Goal: Check status: Check status

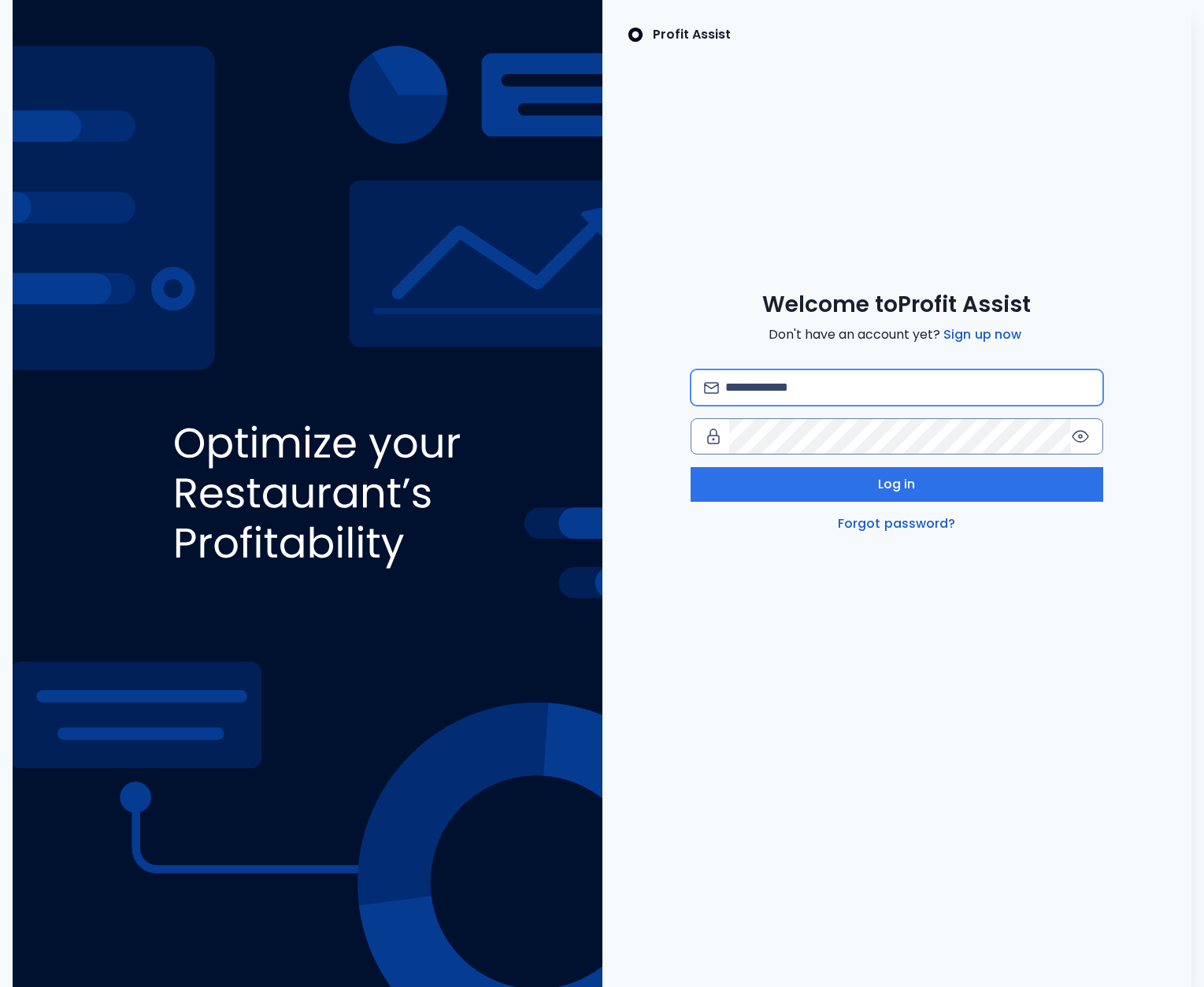
click at [826, 397] on input "email" at bounding box center [908, 387] width 365 height 35
type input "**********"
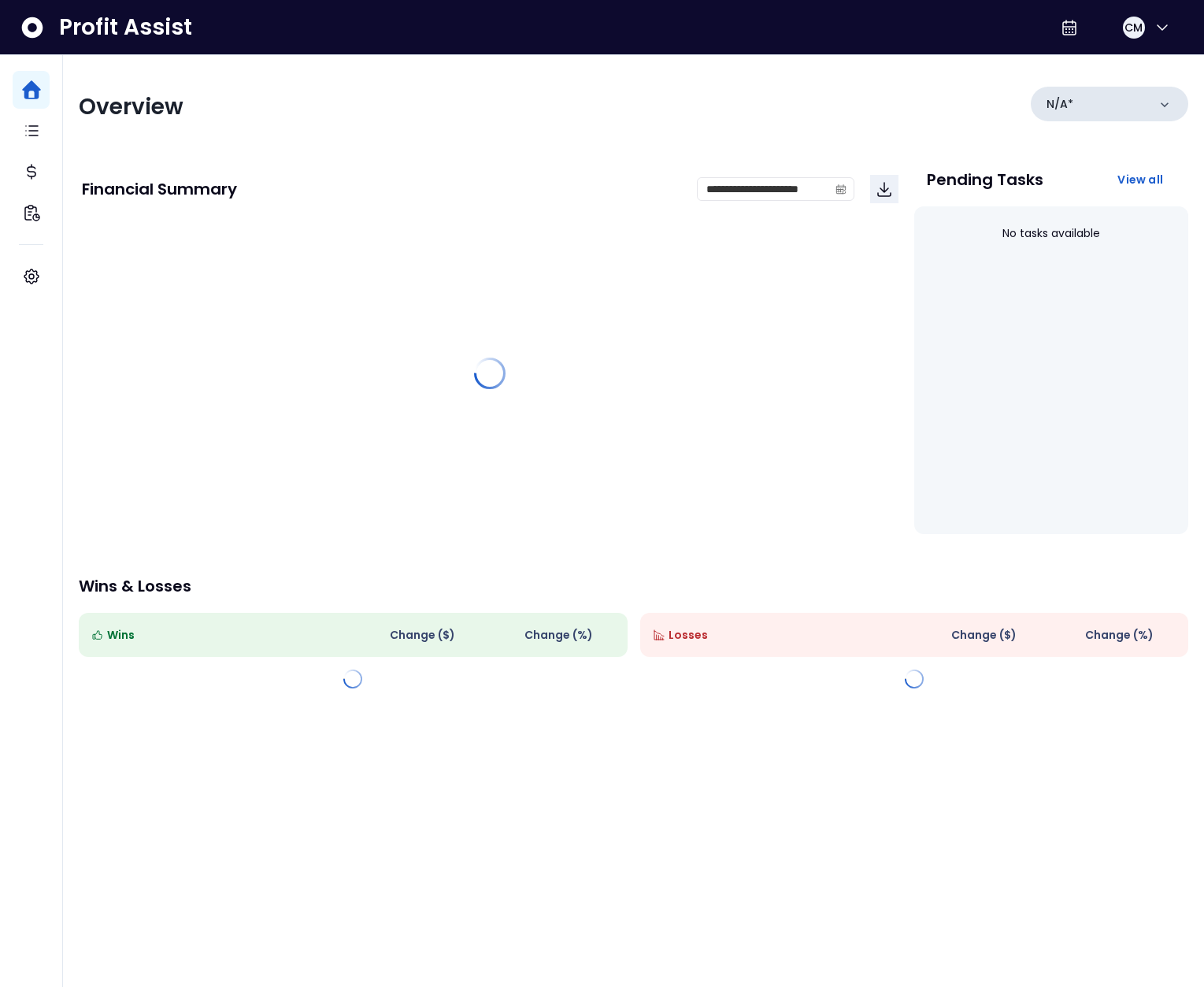
click at [1126, 99] on div "N/A*" at bounding box center [1109, 104] width 158 height 35
click at [1077, 106] on div "N/A*" at bounding box center [1109, 104] width 158 height 35
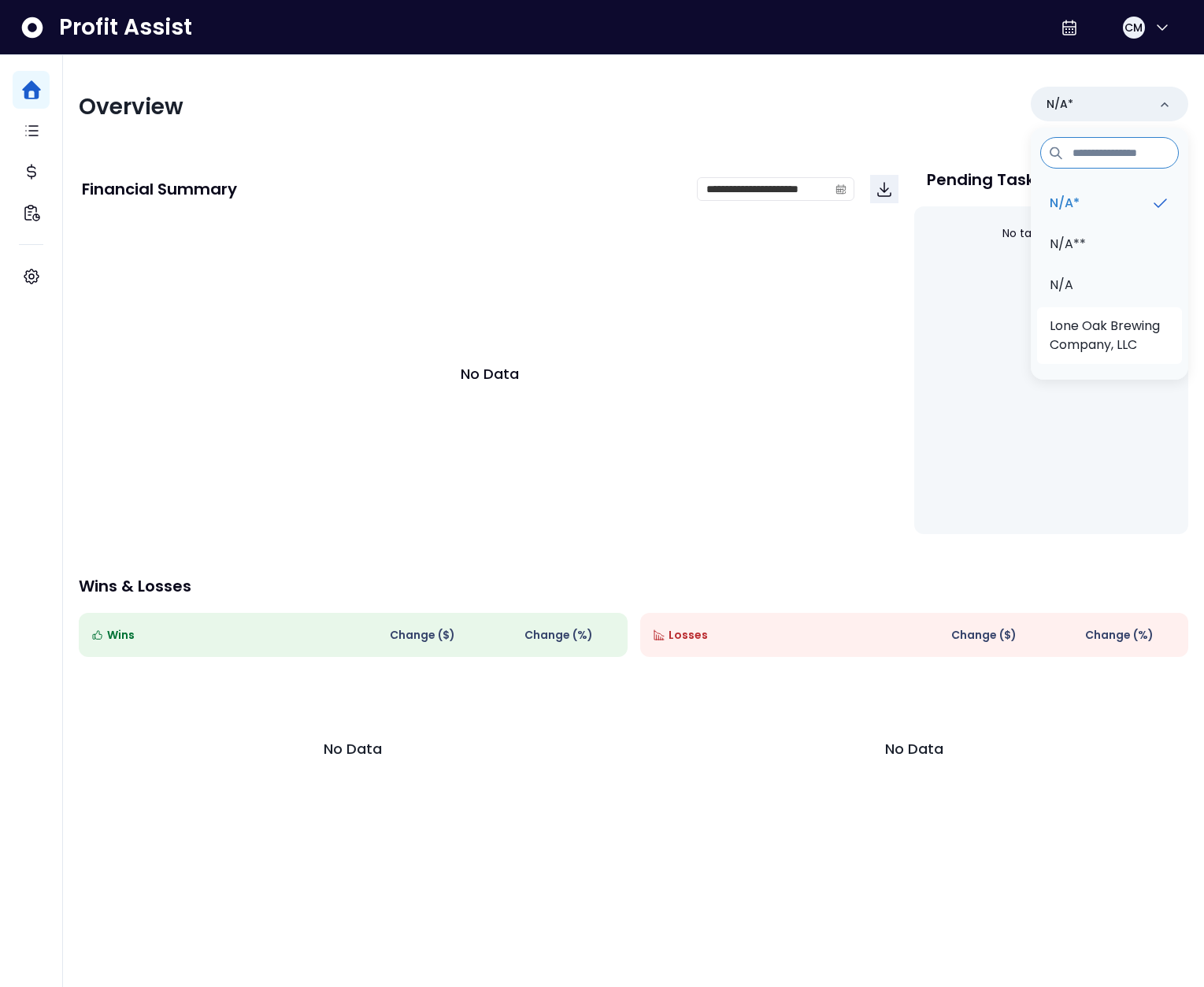
click at [1087, 332] on p "Lone Oak Brewing Company, LLC" at bounding box center [1110, 335] width 120 height 38
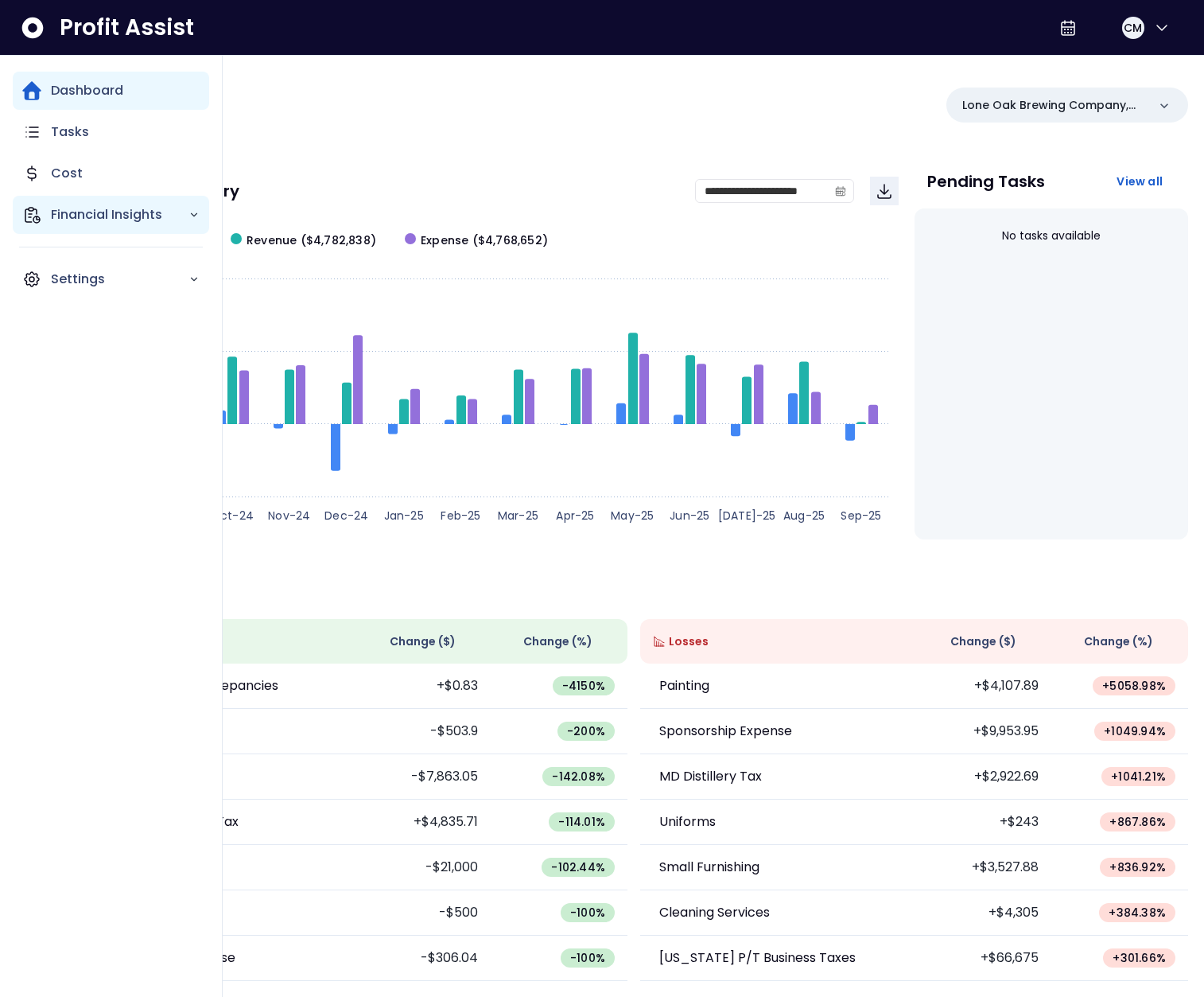
click at [72, 220] on p "Financial Insights" at bounding box center [119, 215] width 137 height 19
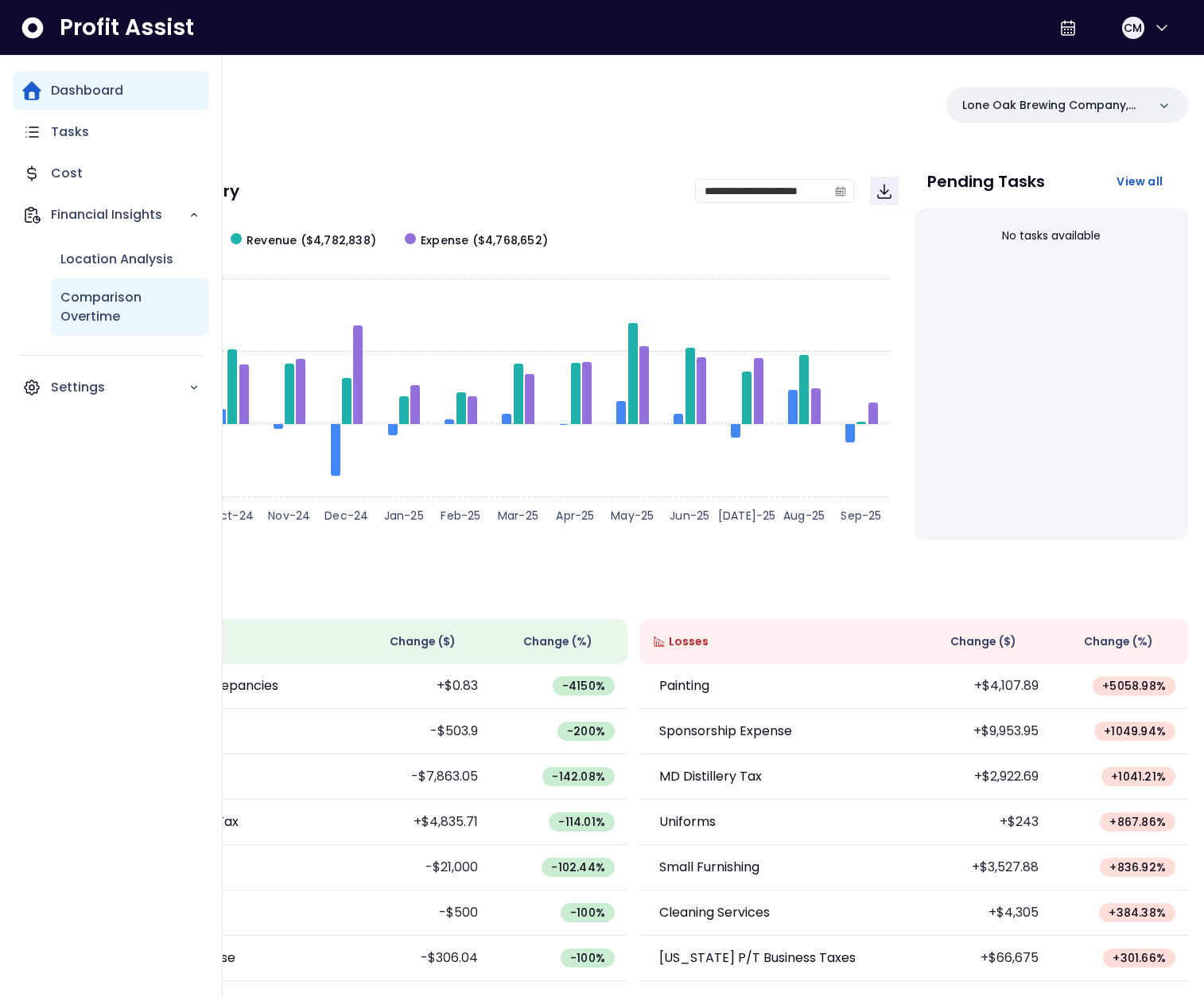
click at [113, 302] on p "Comparison Overtime" at bounding box center [130, 307] width 139 height 38
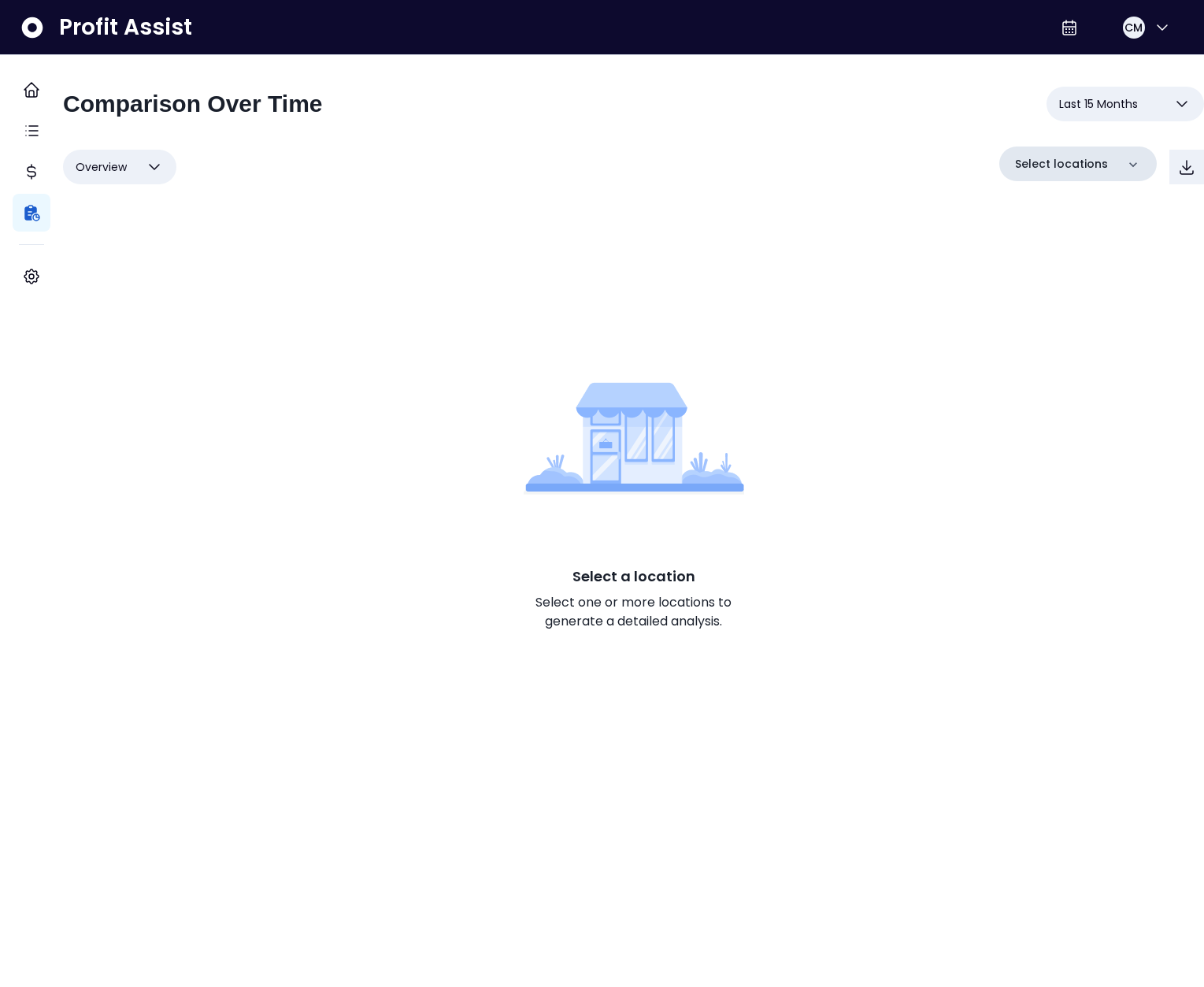
click at [1058, 167] on p "Select locations" at bounding box center [1061, 165] width 93 height 17
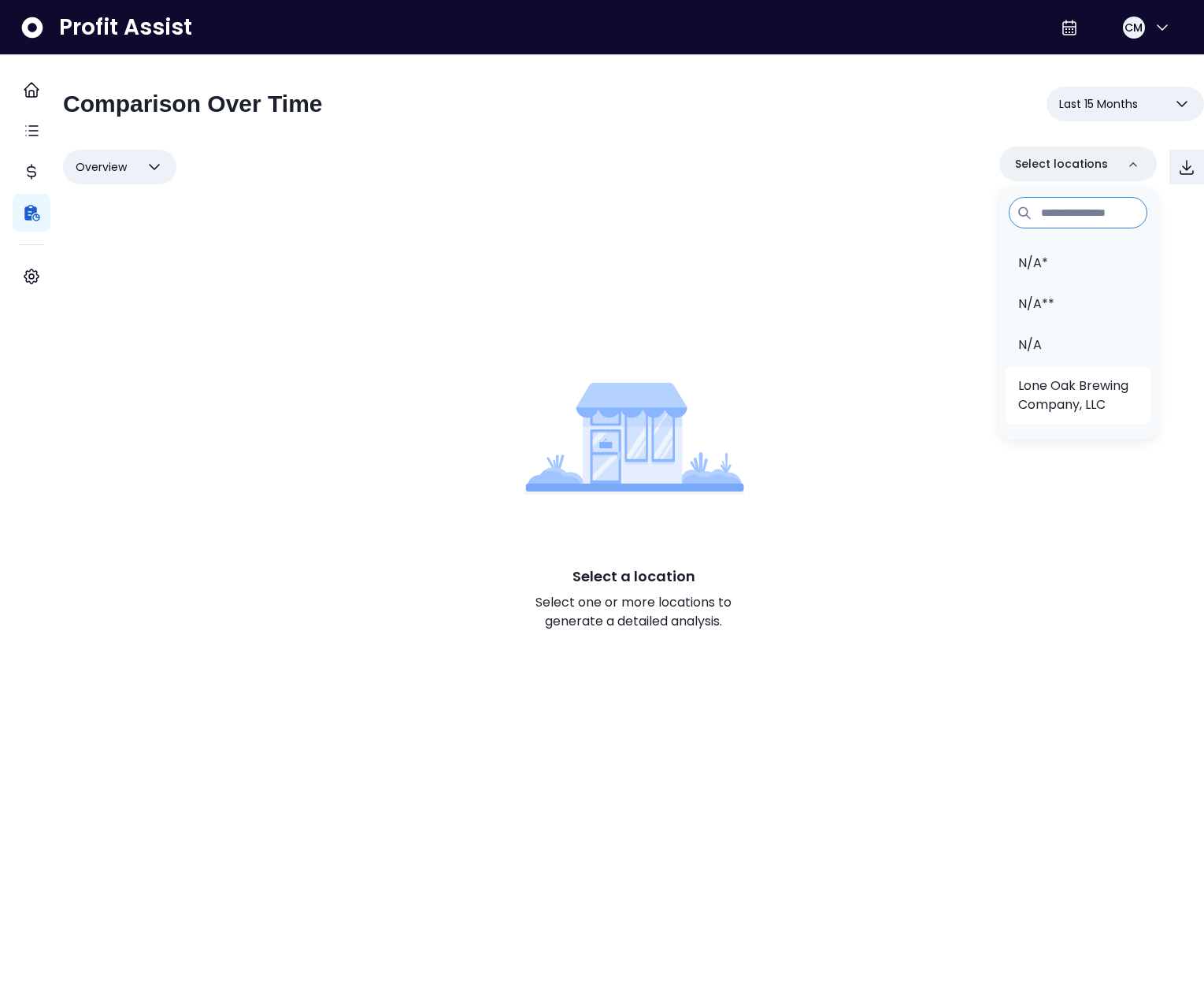
click at [1059, 413] on p "Lone Oak Brewing Company, LLC" at bounding box center [1078, 395] width 120 height 38
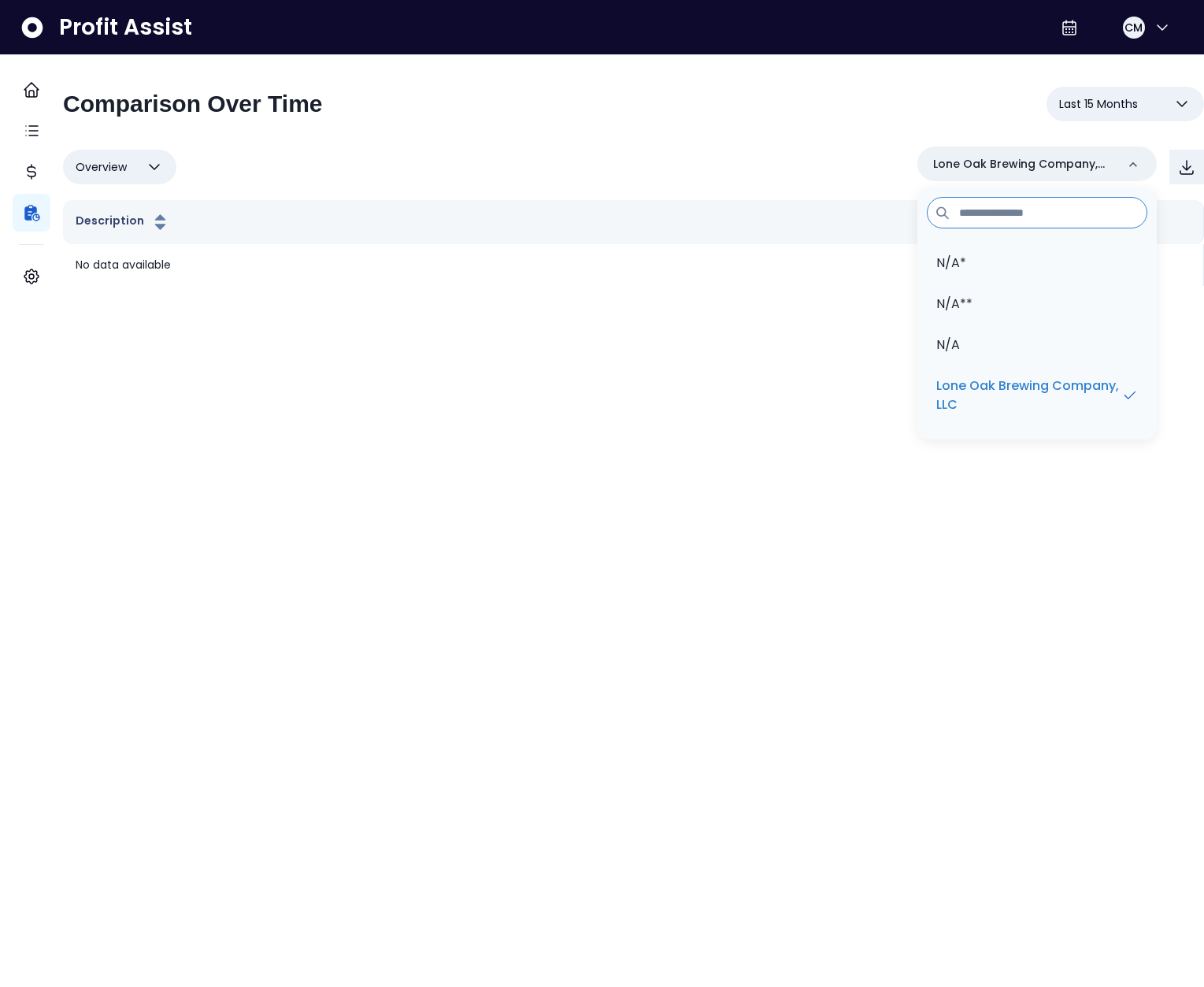
click at [358, 286] on html "**********" at bounding box center [602, 143] width 1204 height 286
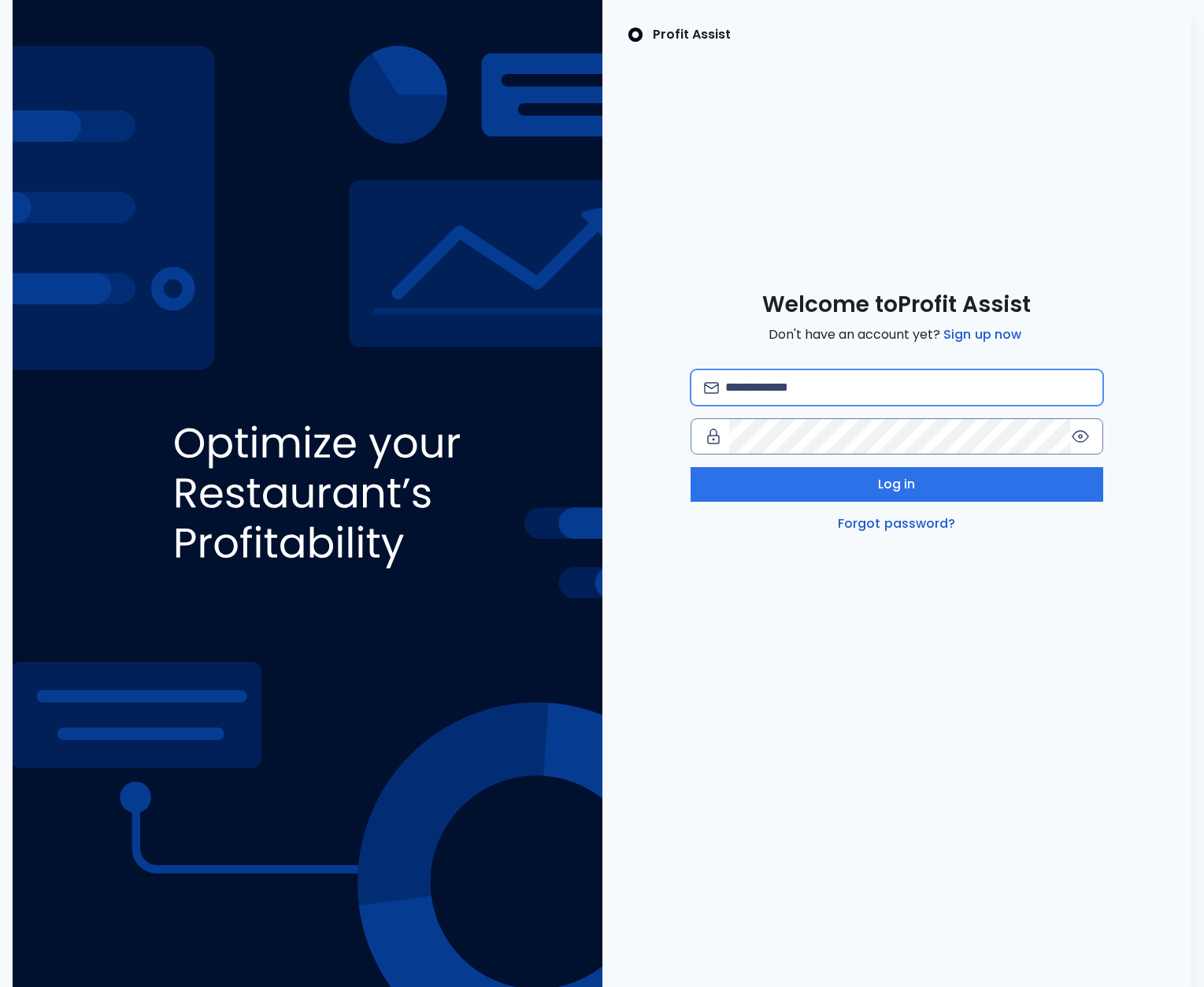
click at [763, 375] on input "email" at bounding box center [908, 387] width 365 height 35
type input "**********"
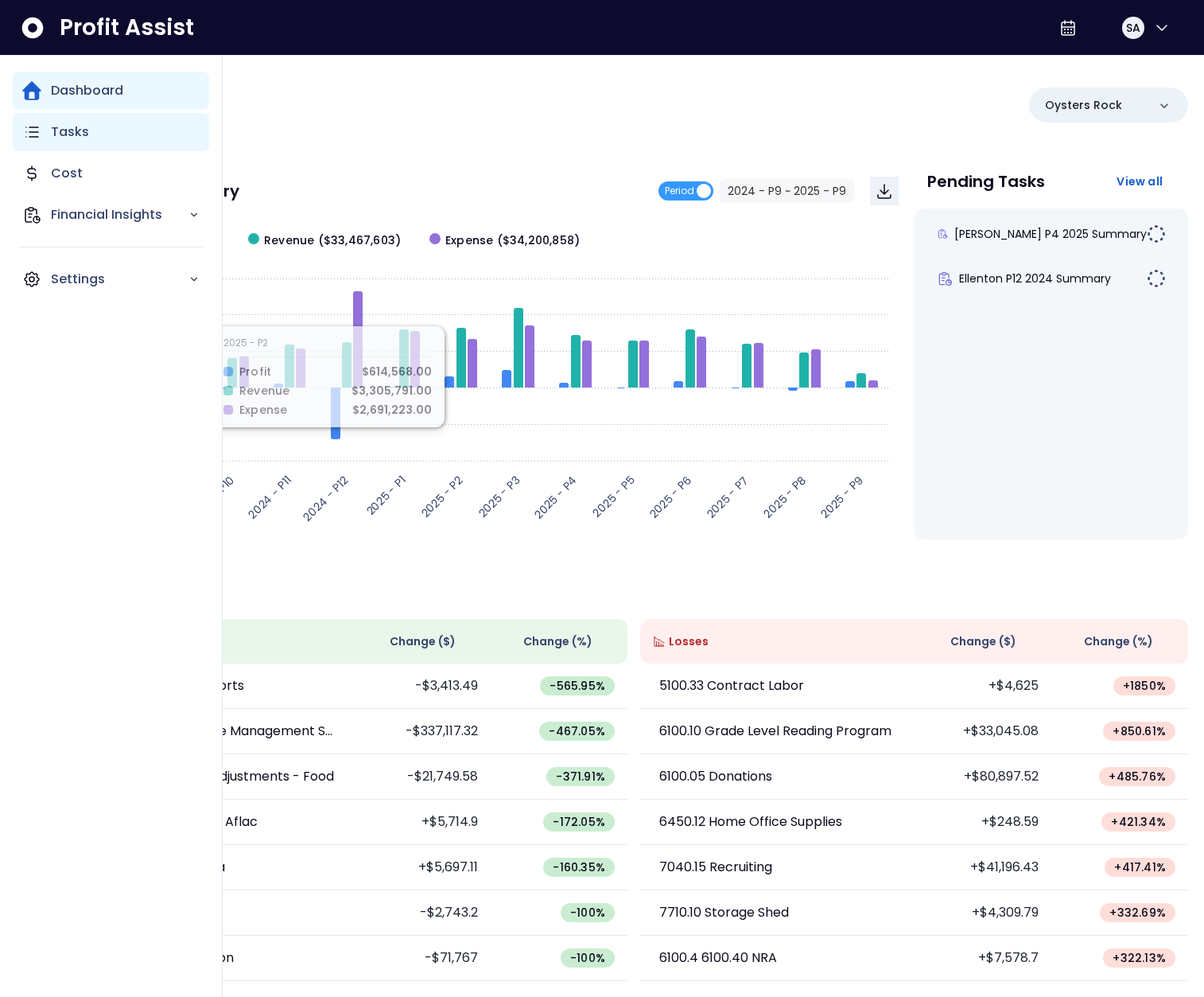
click at [35, 137] on icon "Main navigation" at bounding box center [32, 132] width 19 height 19
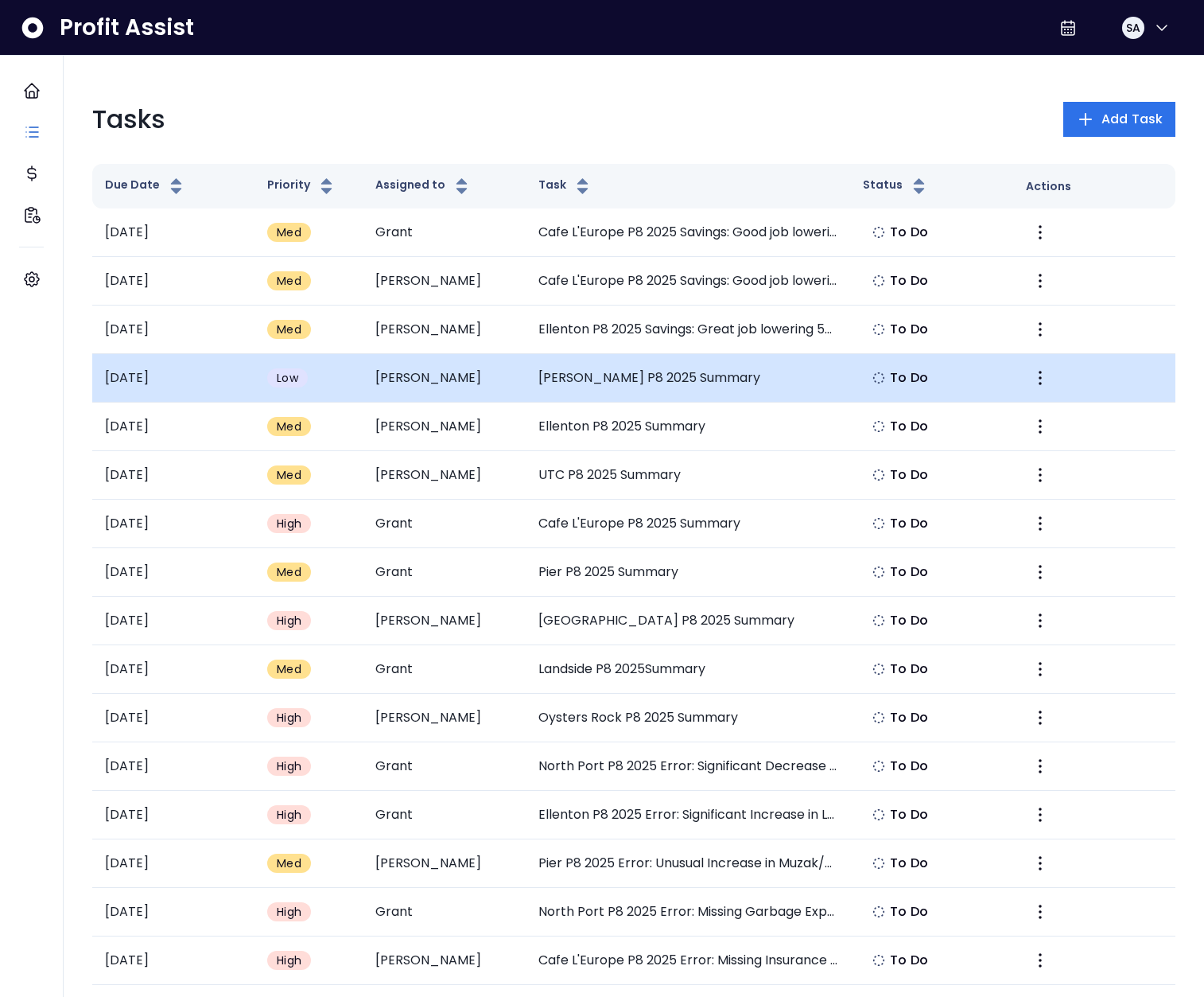
click at [647, 368] on td "[PERSON_NAME] P8 2025 Summary" at bounding box center [689, 378] width 326 height 49
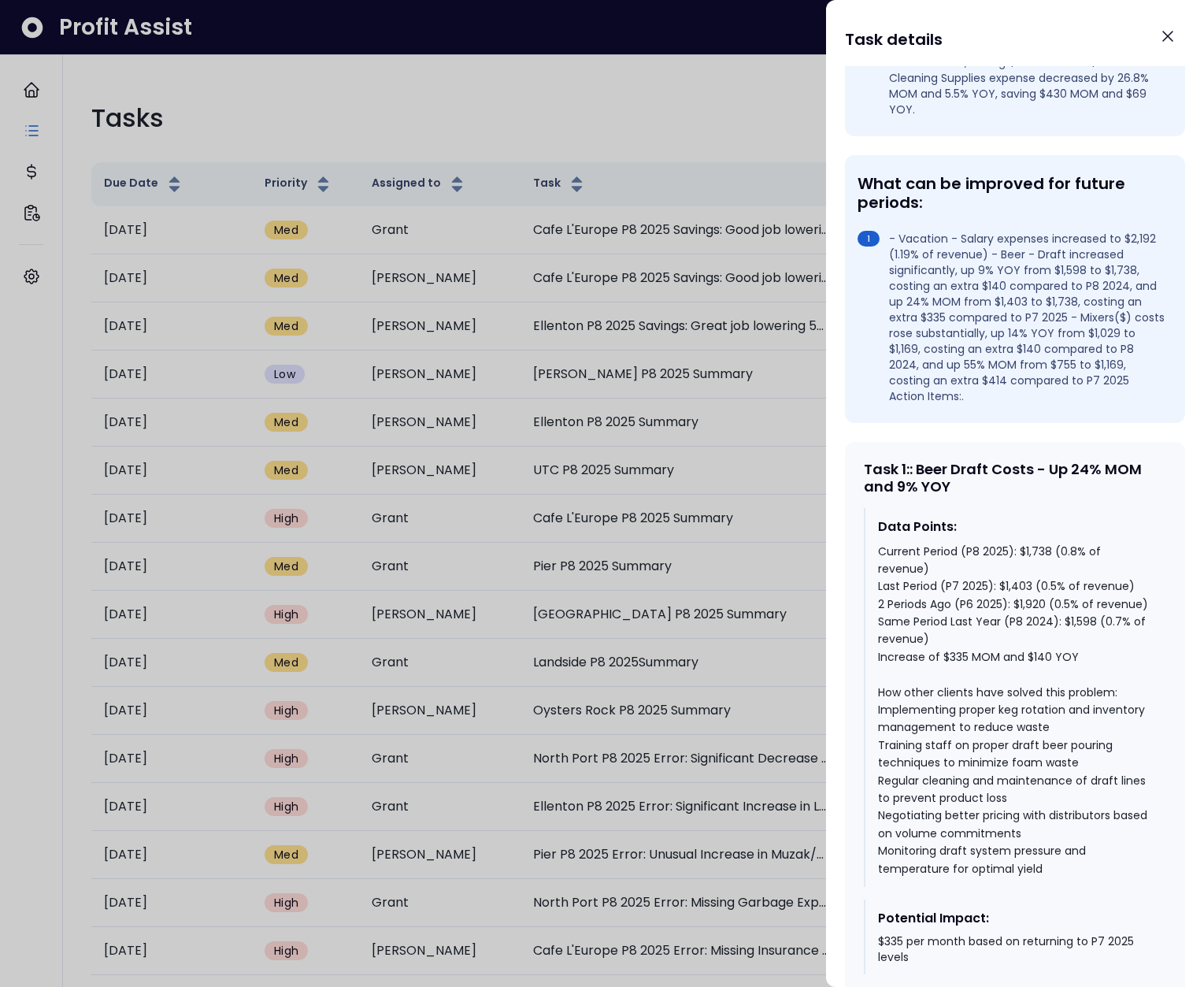
scroll to position [430, 0]
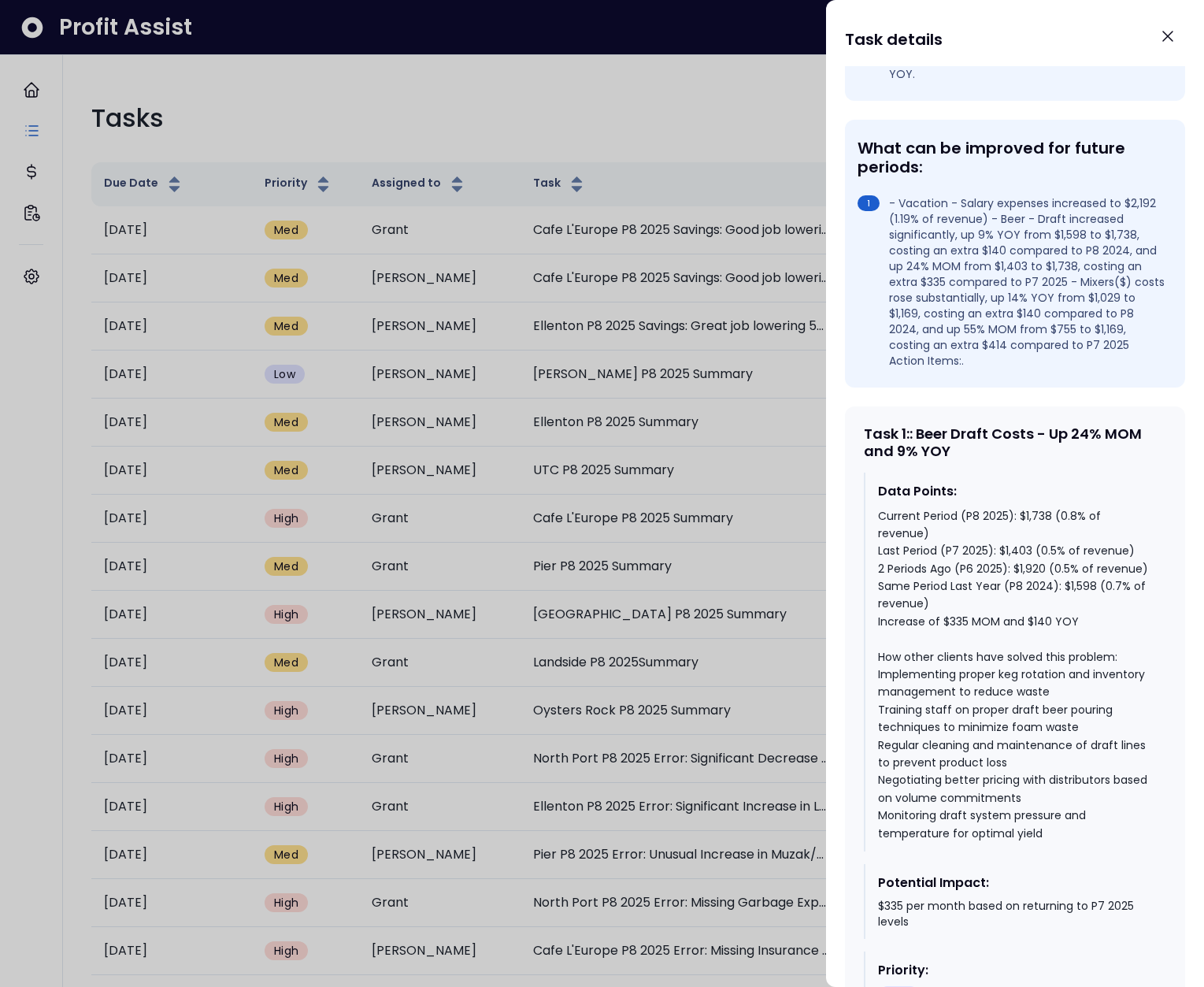
click at [659, 429] on div at bounding box center [602, 493] width 1204 height 987
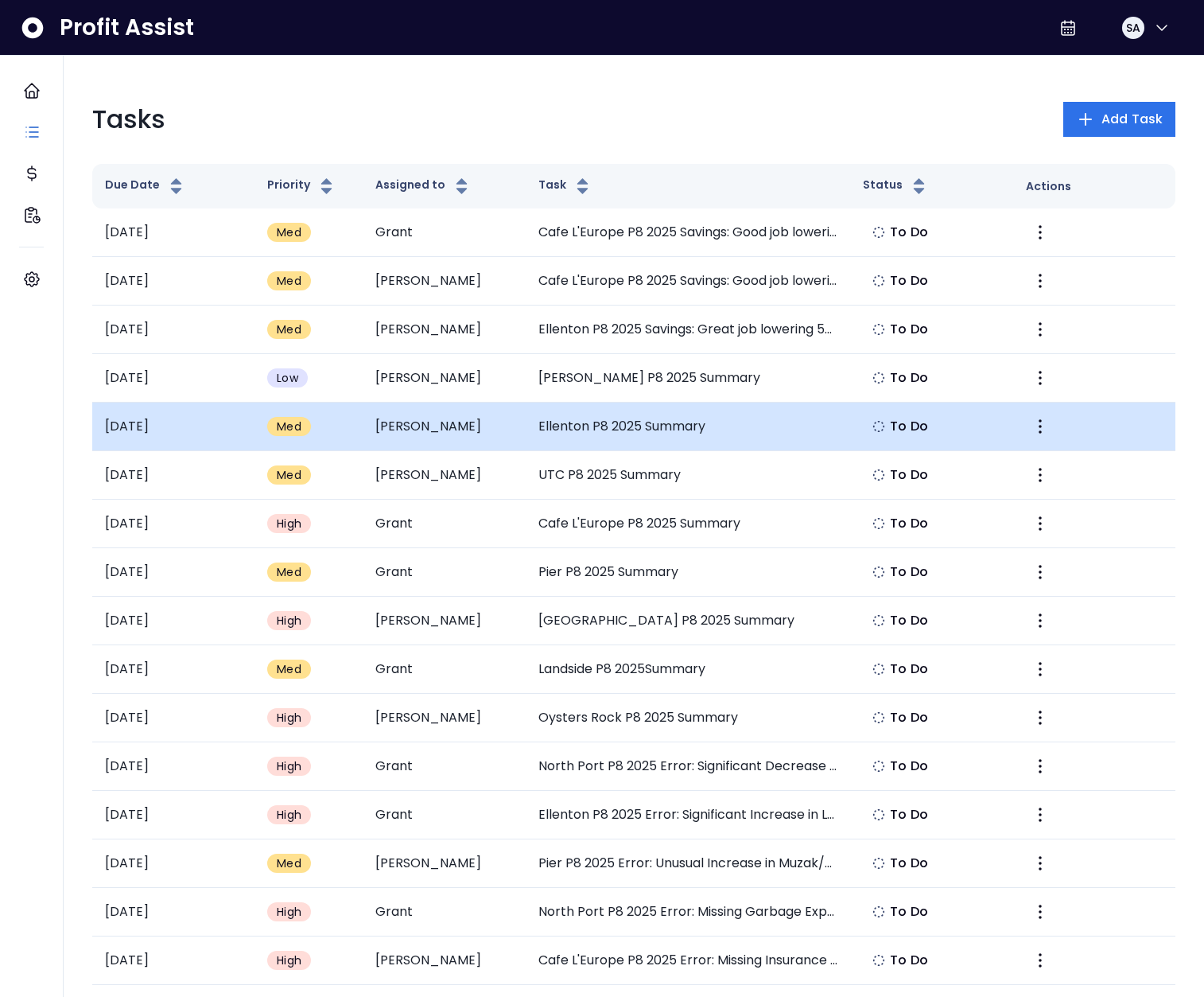
click at [631, 414] on td "Ellenton P8 2025 Summary" at bounding box center [689, 426] width 326 height 49
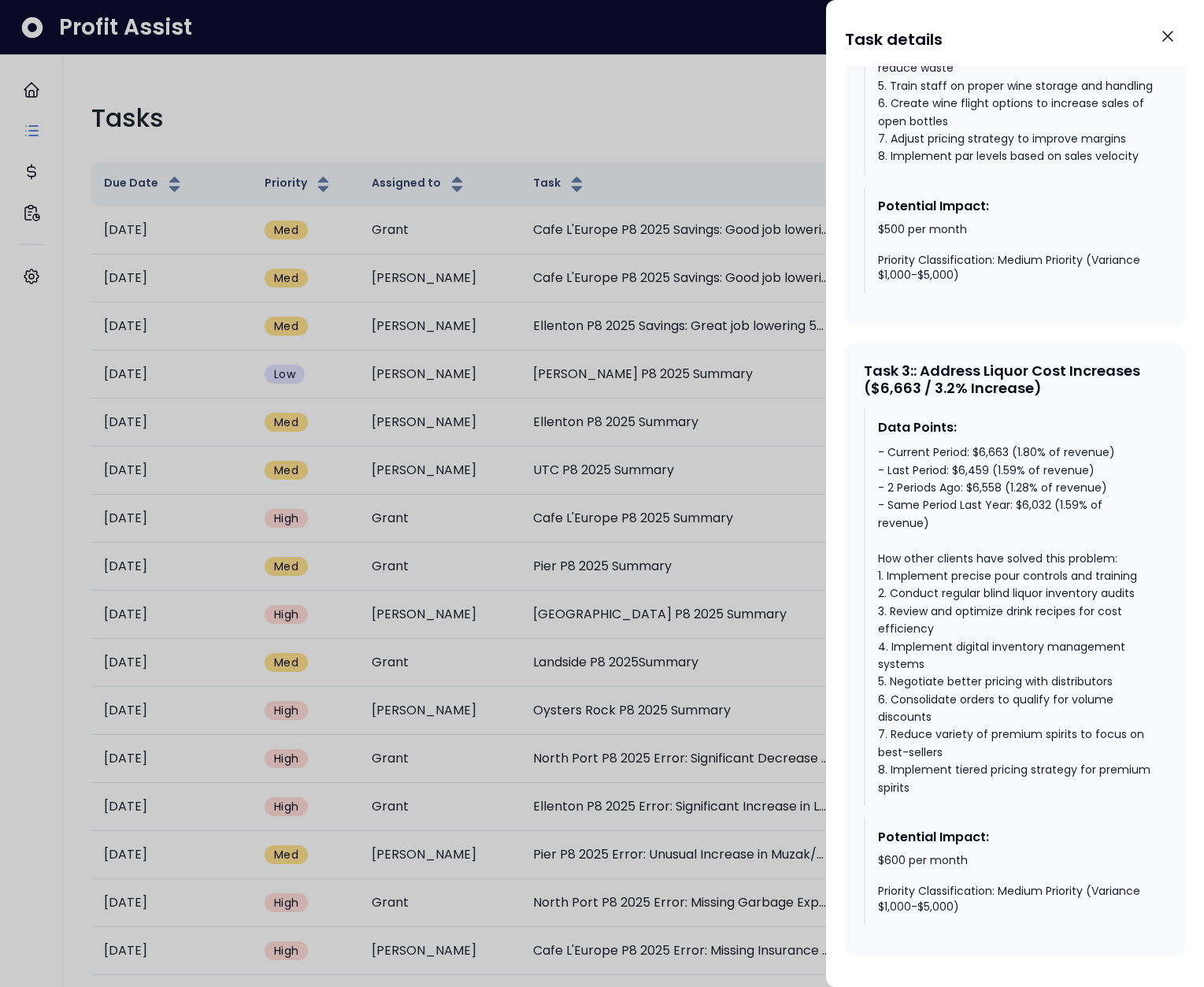
scroll to position [1876, 0]
click at [663, 620] on div at bounding box center [602, 493] width 1204 height 987
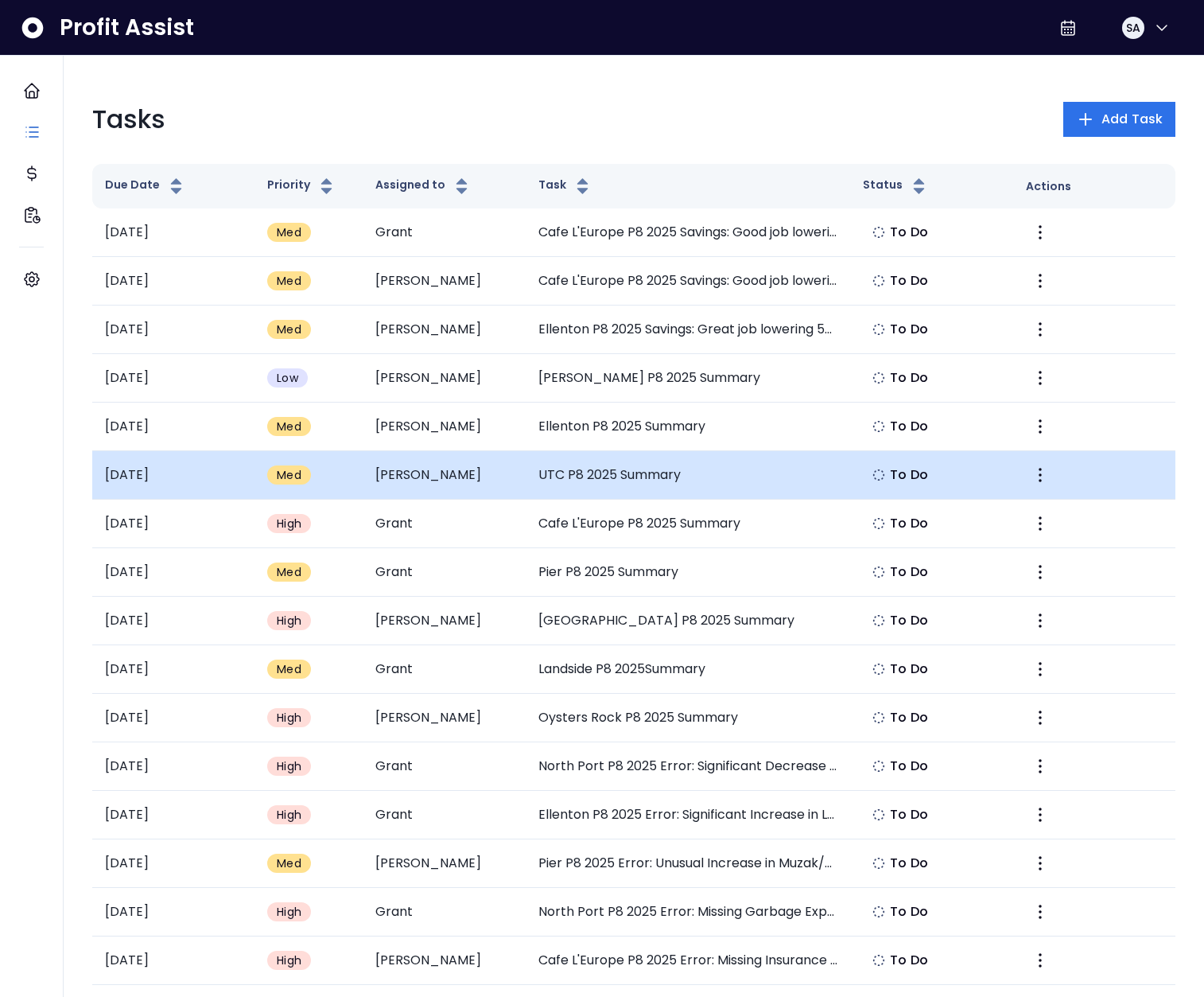
click at [616, 484] on td "UTC P8 2025 Summary" at bounding box center [689, 475] width 326 height 49
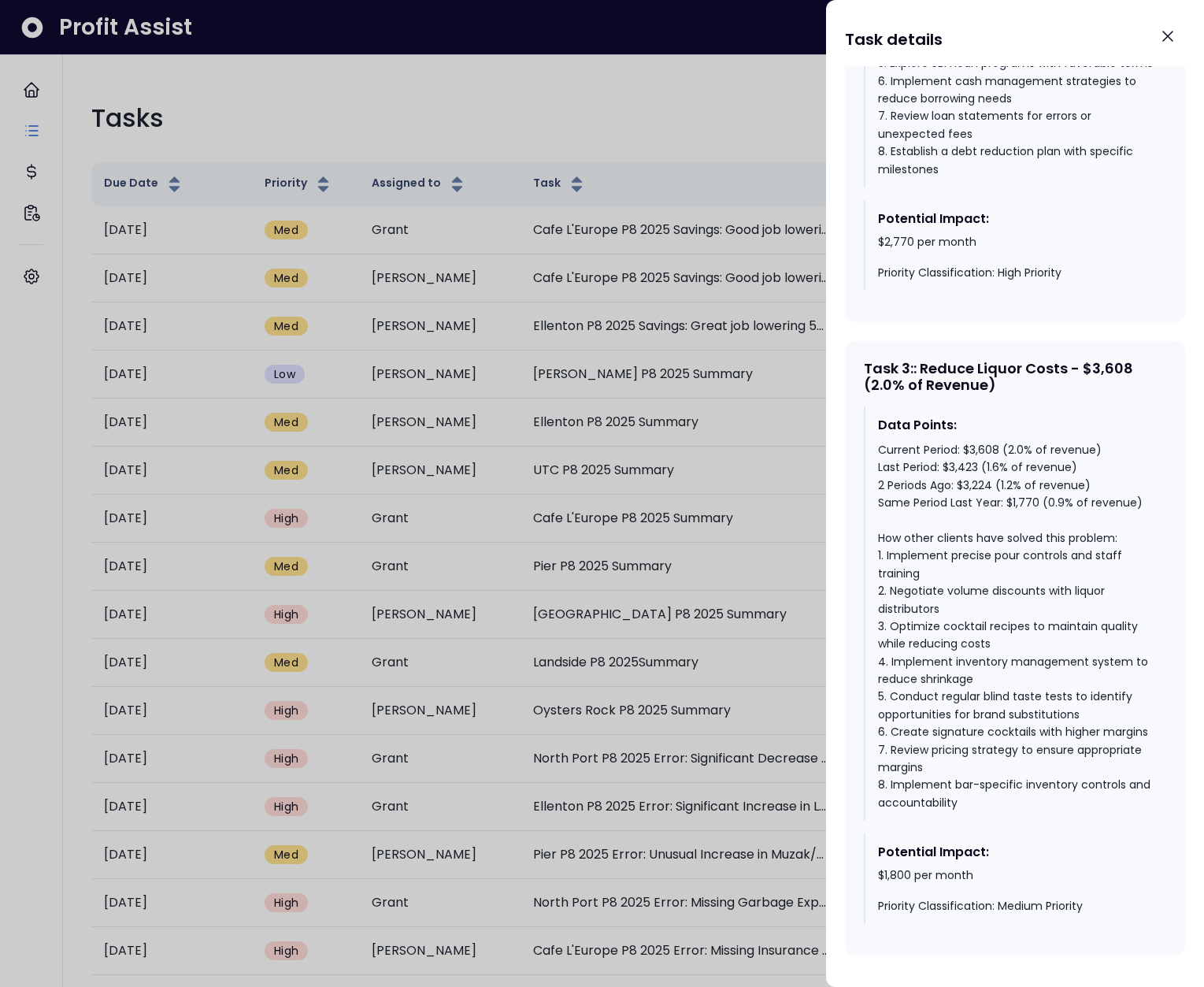
scroll to position [1657, 0]
click at [634, 541] on div at bounding box center [602, 493] width 1204 height 987
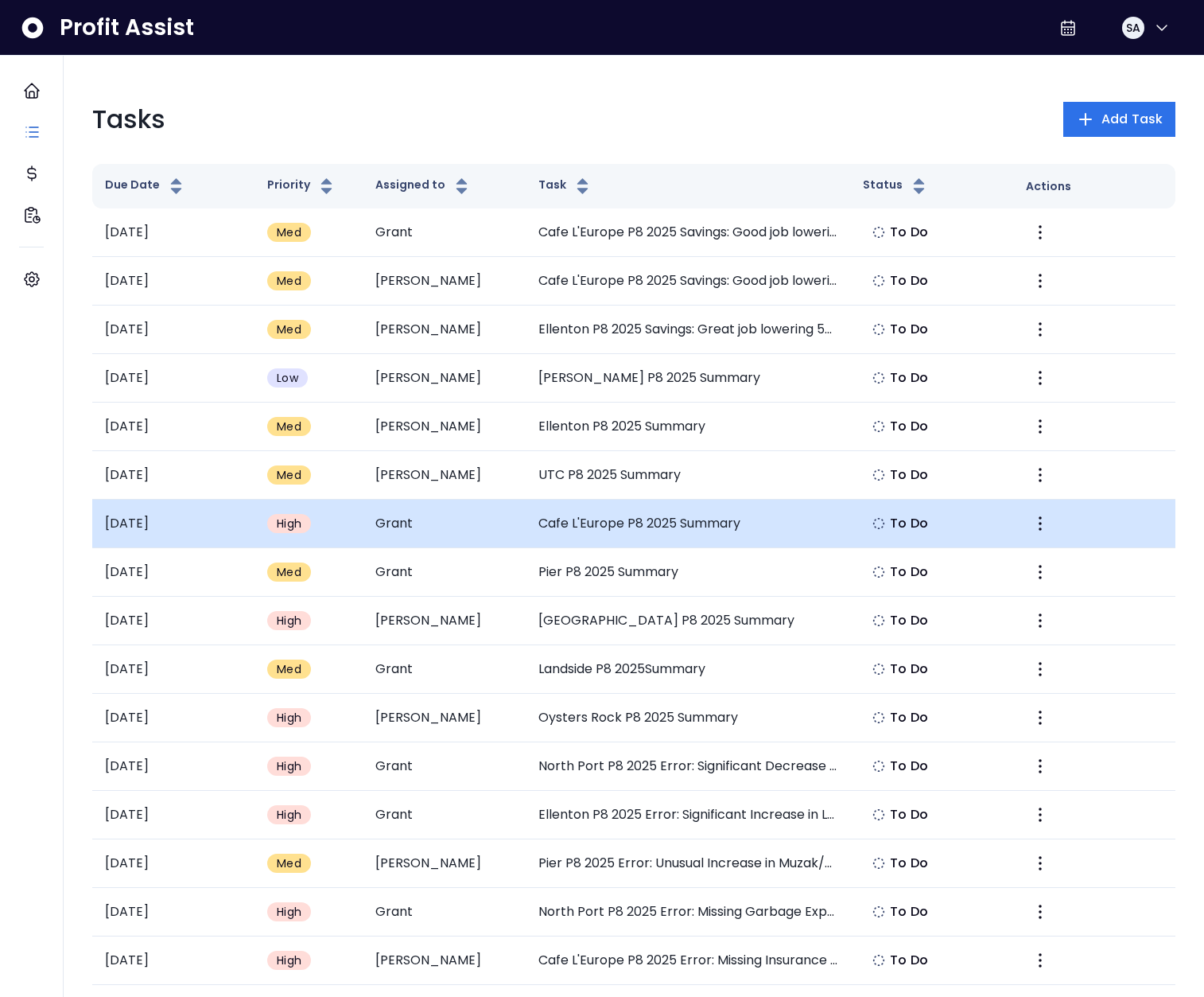
click at [594, 522] on td "Cafe L'Europe P8 2025 Summary" at bounding box center [689, 524] width 326 height 49
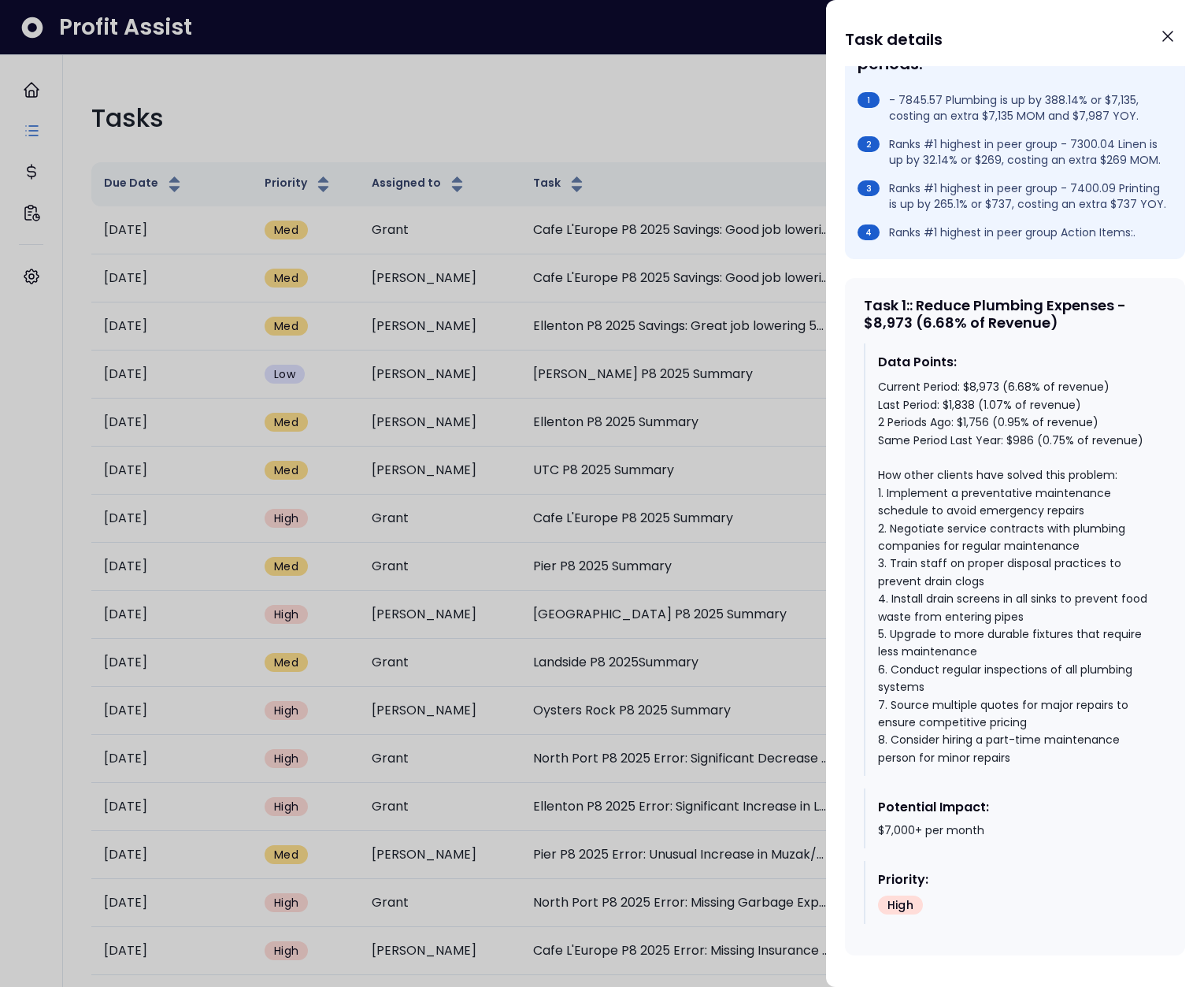
scroll to position [590, 0]
click at [632, 634] on div at bounding box center [602, 493] width 1204 height 987
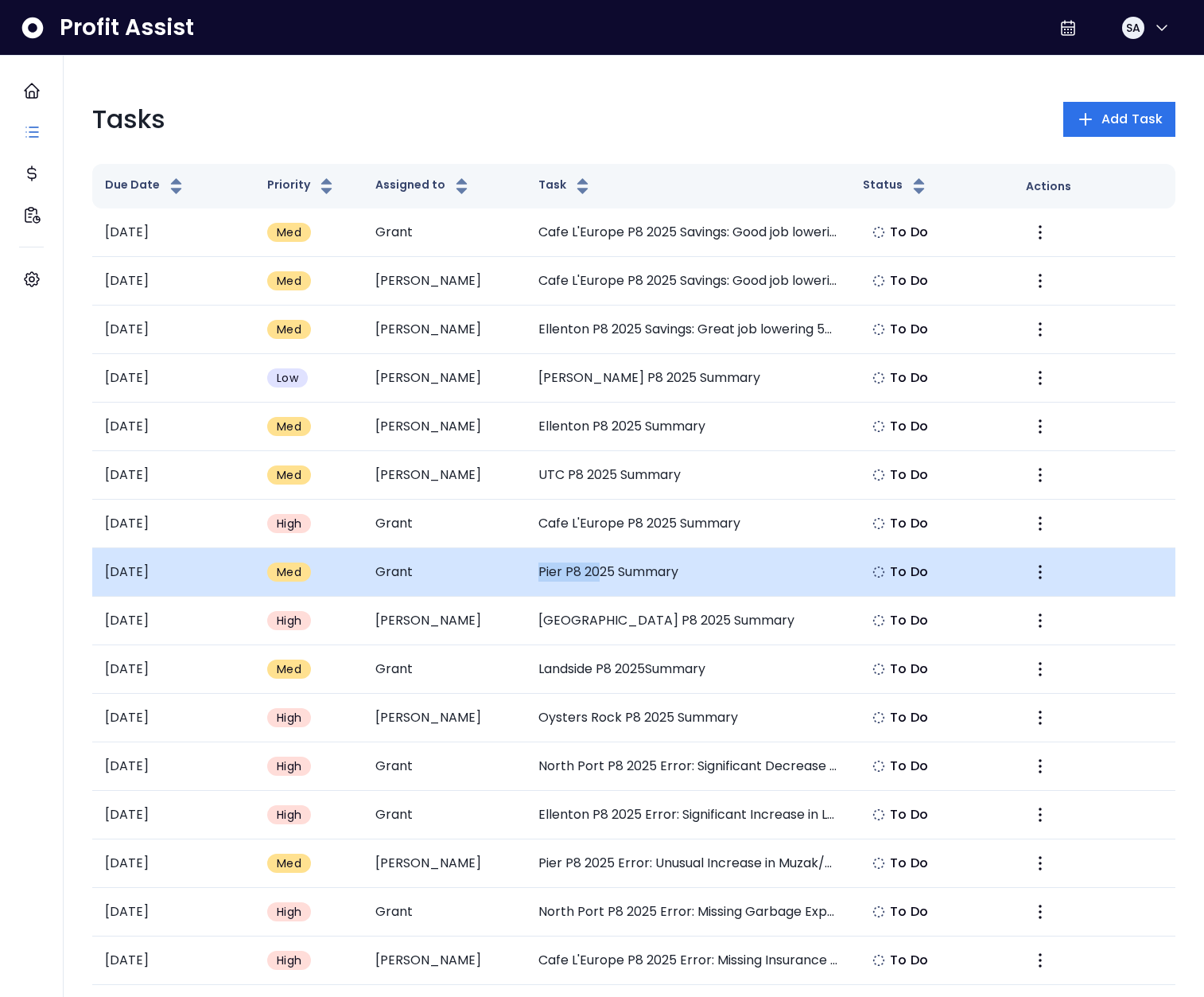
click at [602, 562] on td "Pier P8 2025 Summary" at bounding box center [689, 572] width 326 height 49
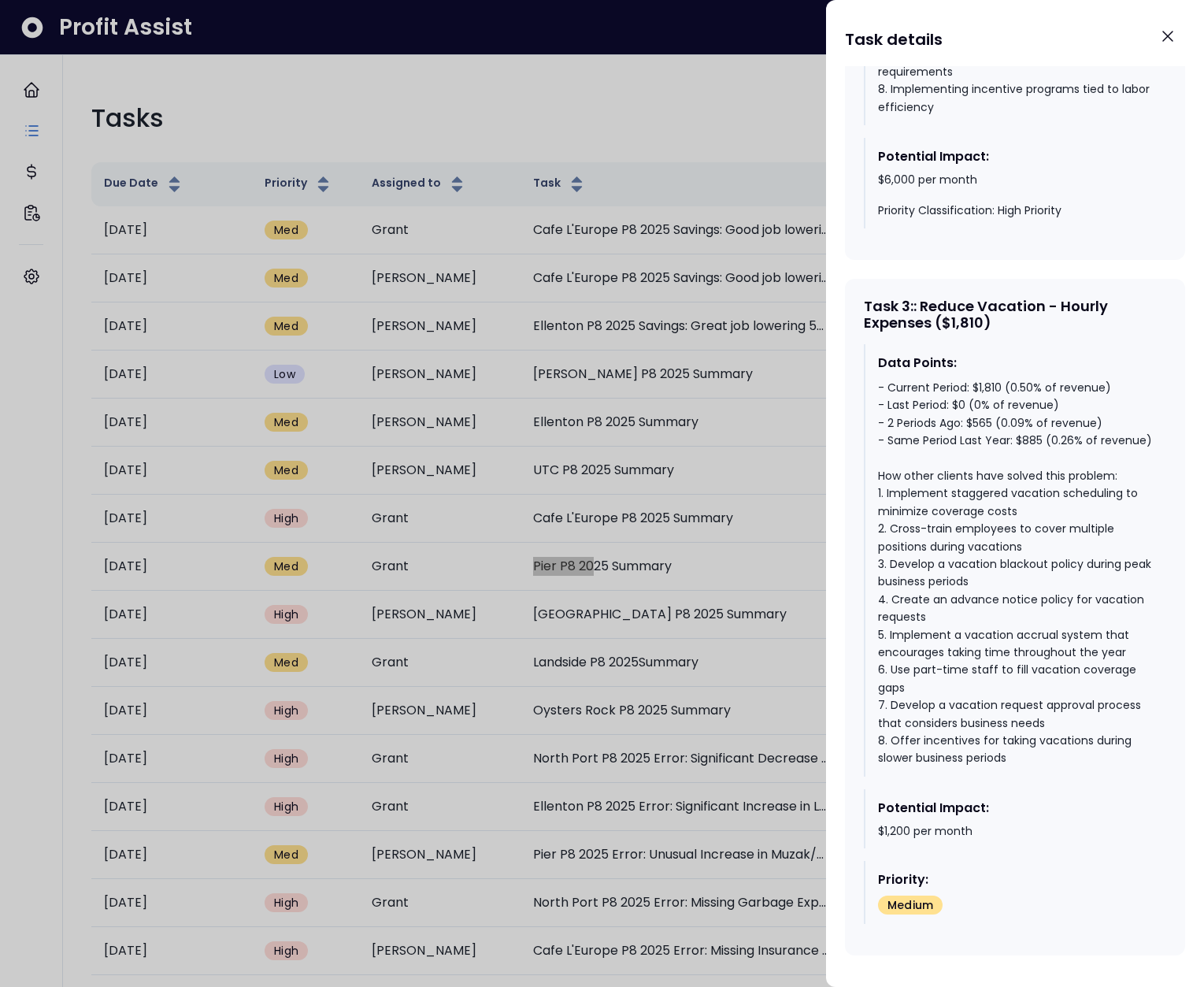
scroll to position [2052, 0]
click at [648, 640] on div at bounding box center [602, 493] width 1204 height 987
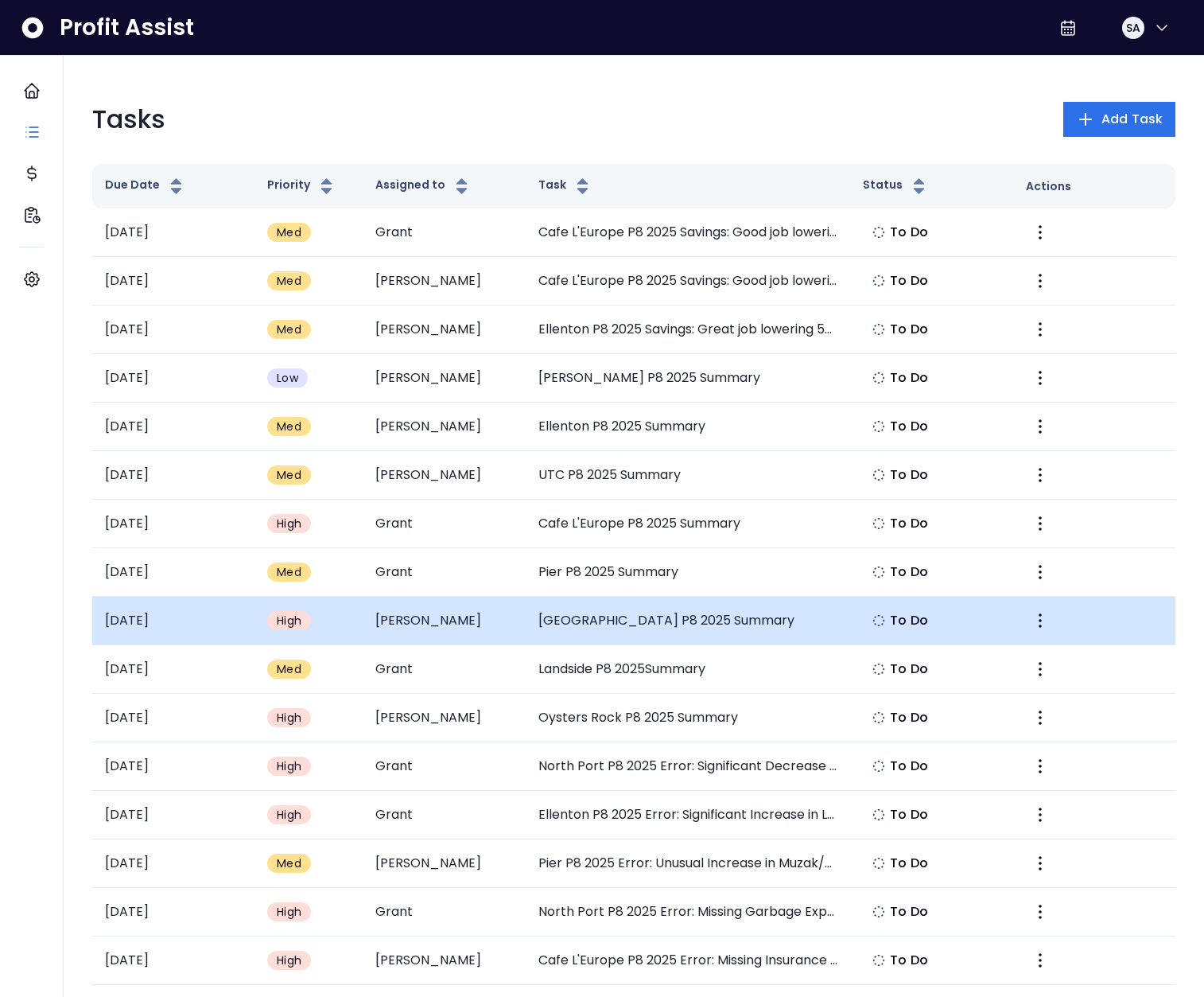
click at [594, 623] on td "[GEOGRAPHIC_DATA] P8 2025 Summary" at bounding box center [689, 621] width 326 height 49
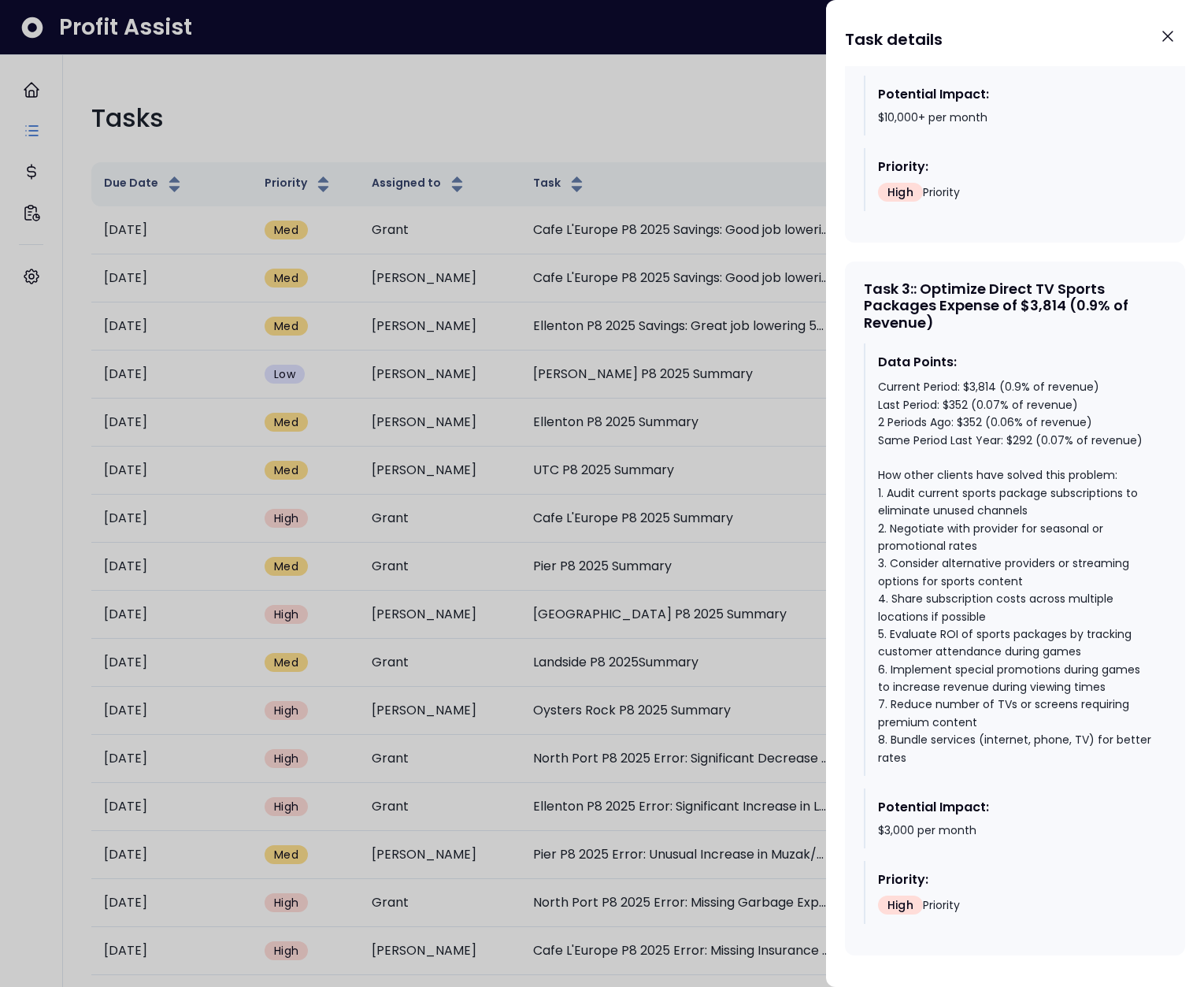
scroll to position [1942, 0]
click at [780, 634] on div at bounding box center [602, 493] width 1204 height 987
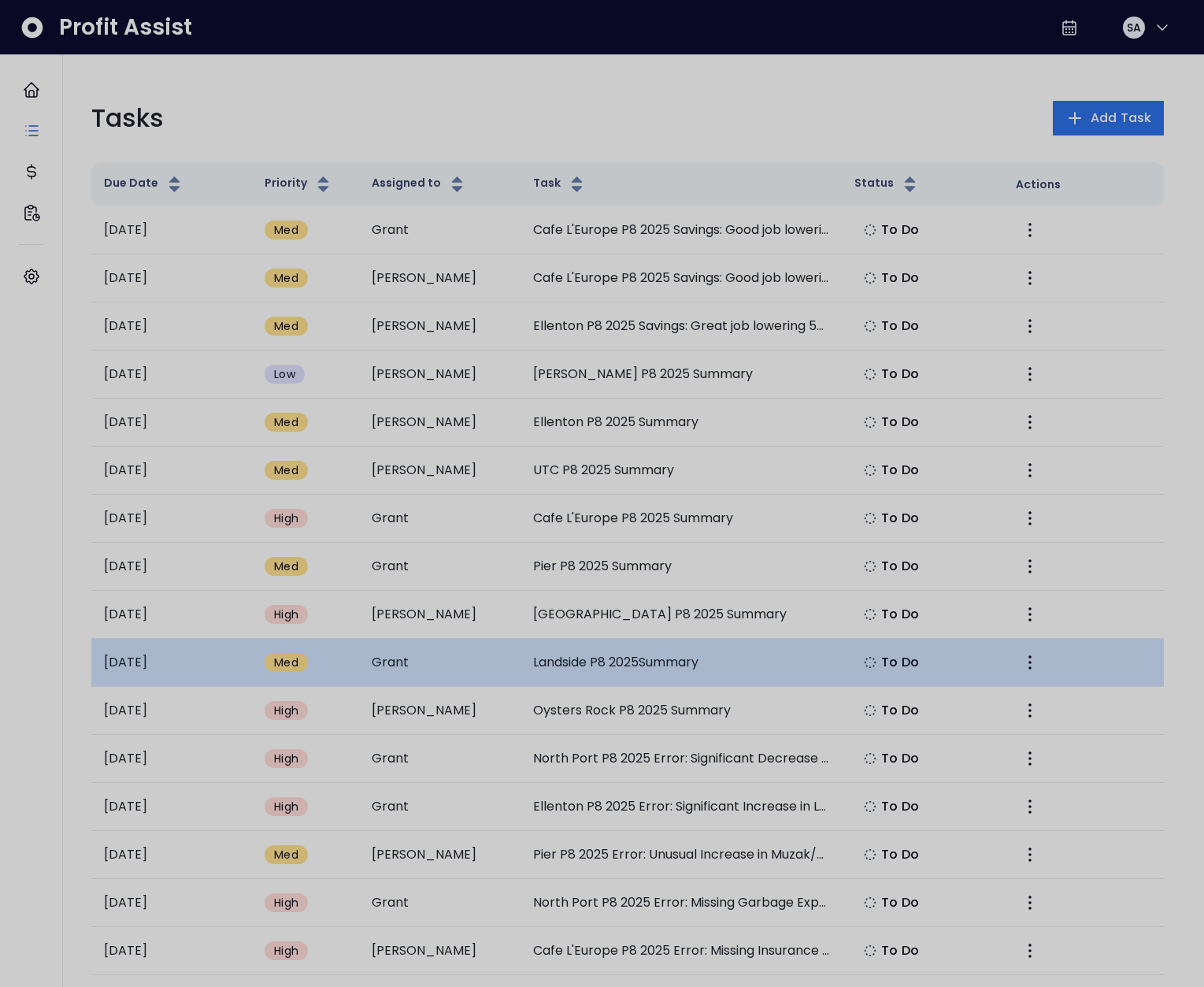
drag, startPoint x: 729, startPoint y: 637, endPoint x: 674, endPoint y: 670, distance: 64.1
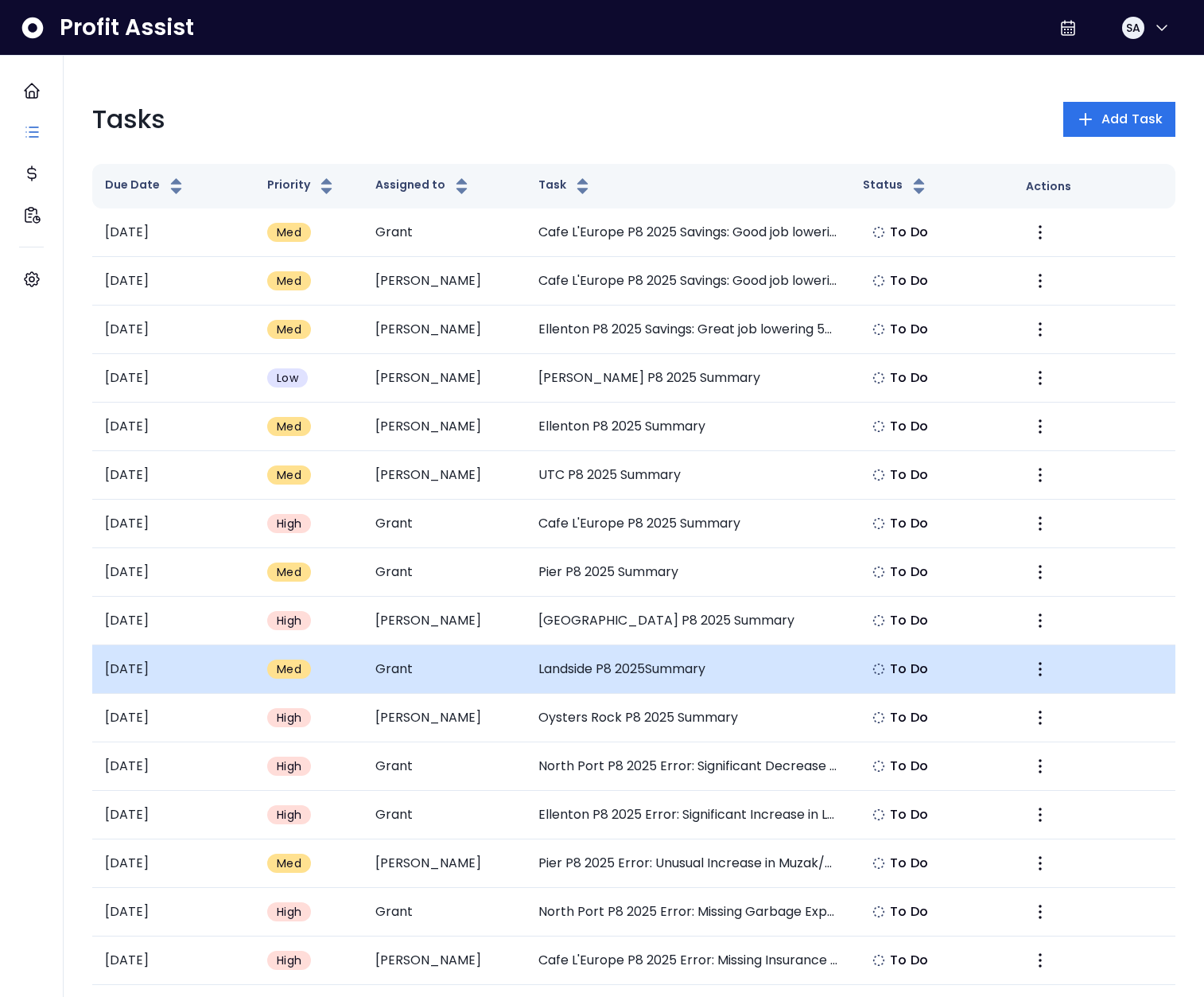
click at [620, 661] on td "Landside P8 2025Summary" at bounding box center [689, 669] width 326 height 49
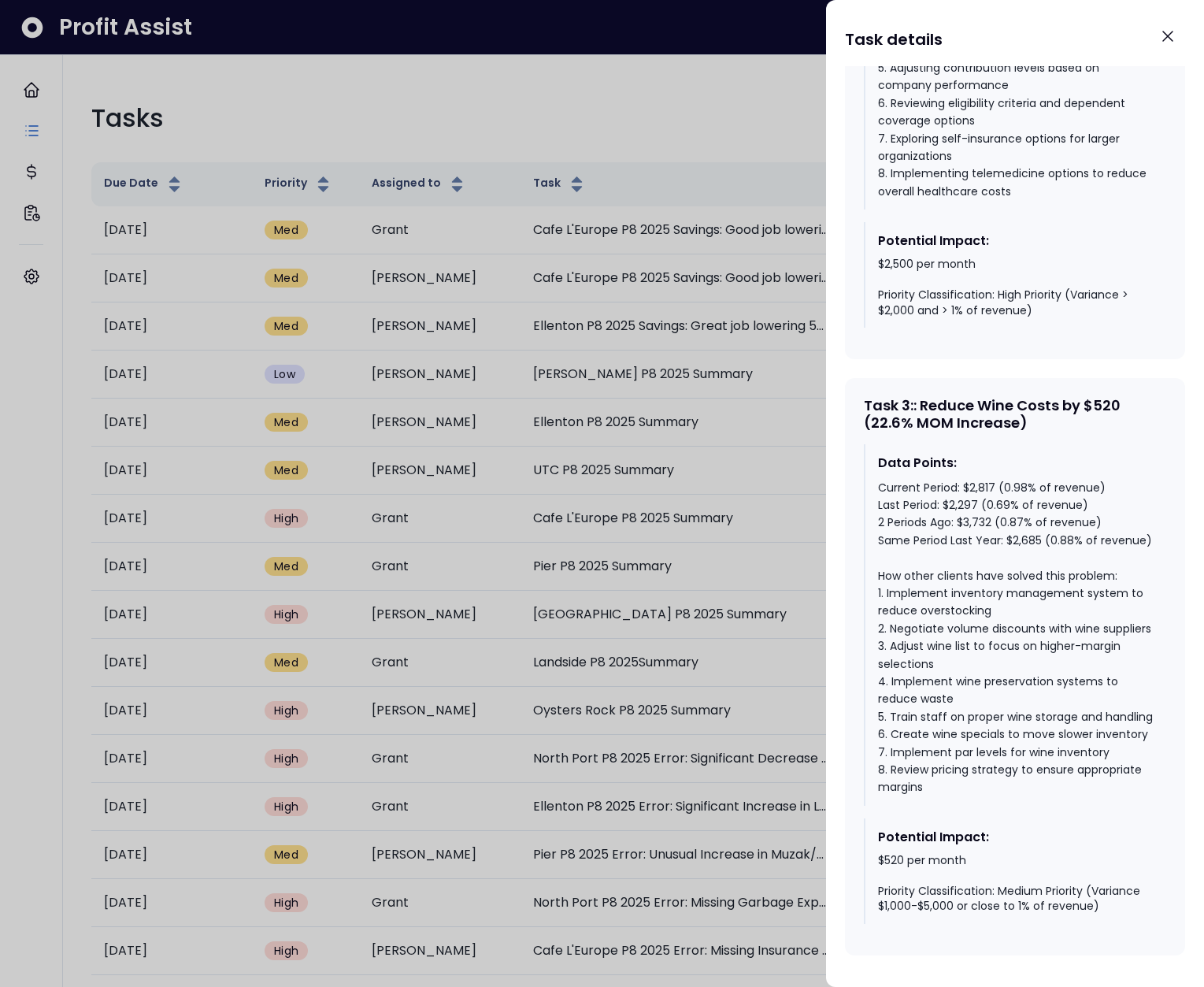
scroll to position [1897, 0]
click at [737, 677] on div at bounding box center [602, 493] width 1204 height 987
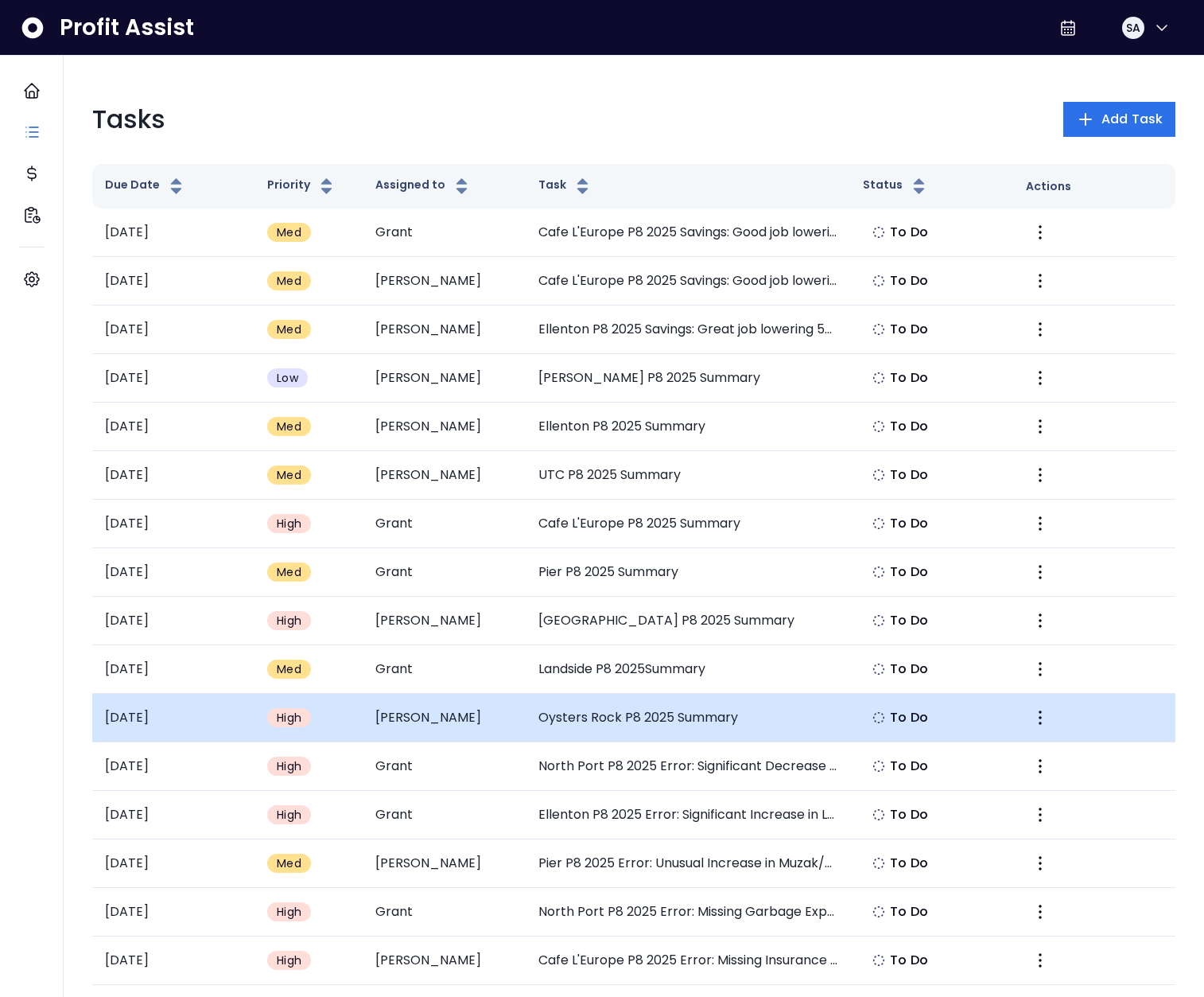
click at [671, 708] on td "Oysters Rock P8 2025 Summary" at bounding box center [689, 717] width 326 height 49
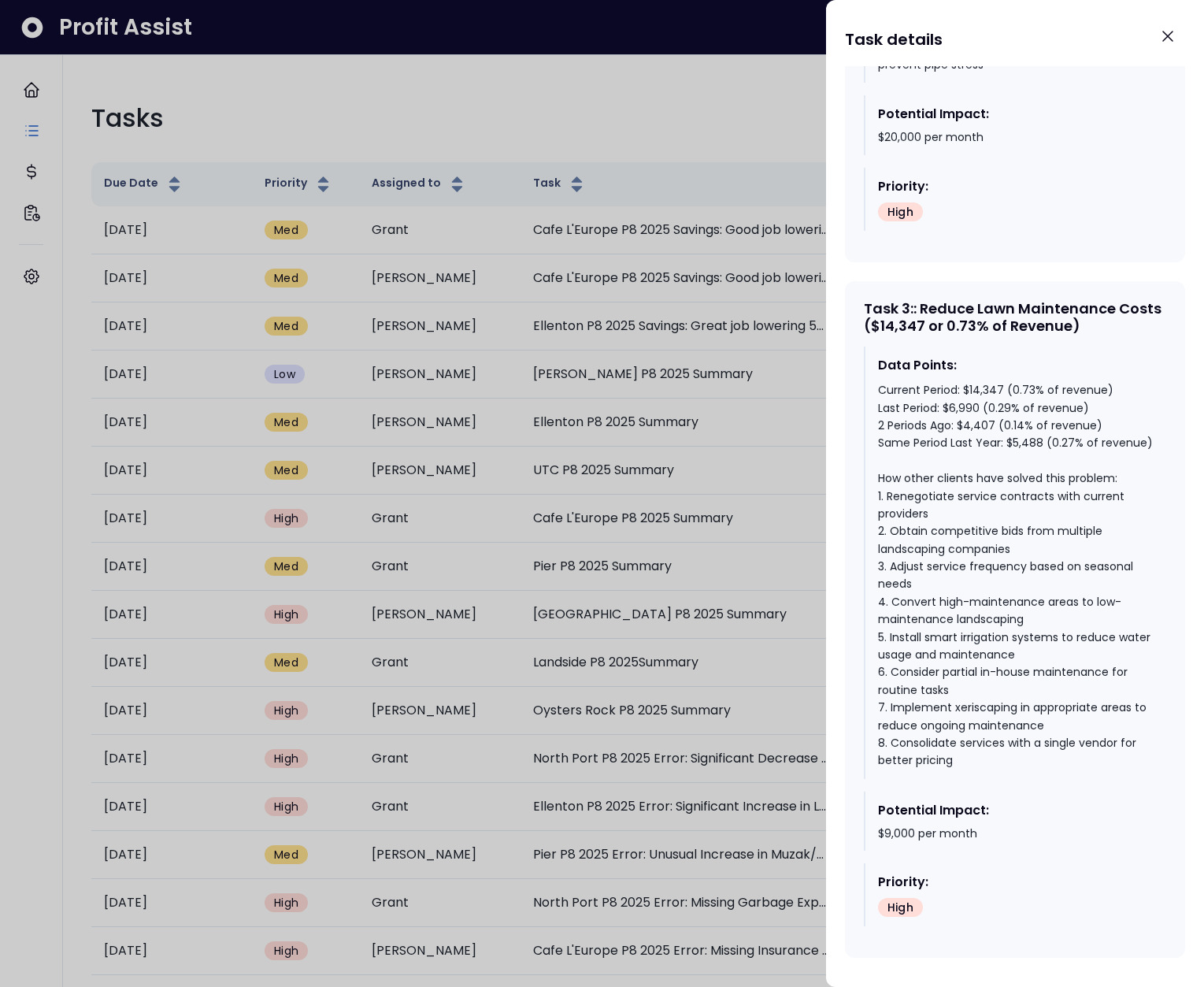
scroll to position [1862, 0]
